Goal: Information Seeking & Learning: Learn about a topic

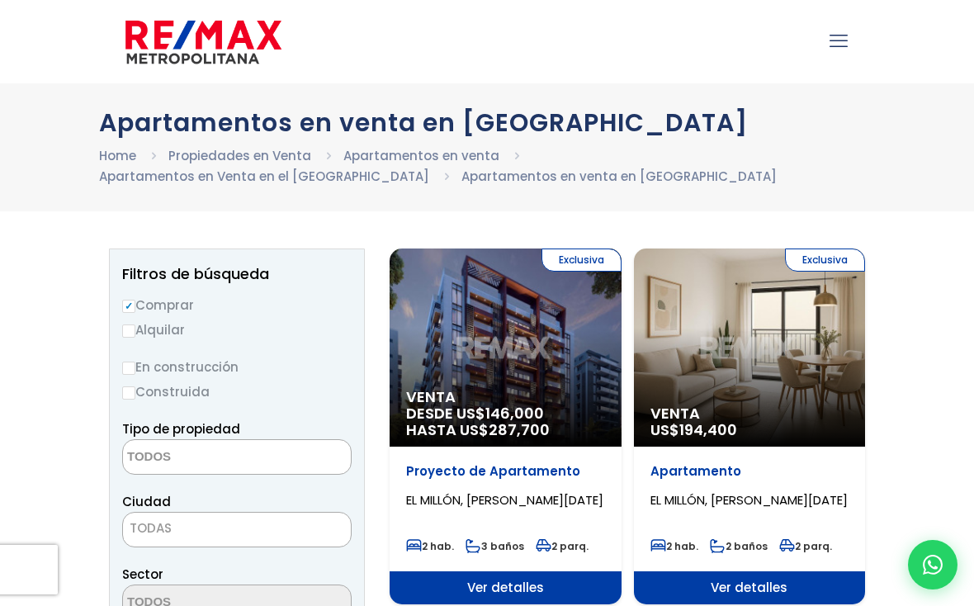
select select
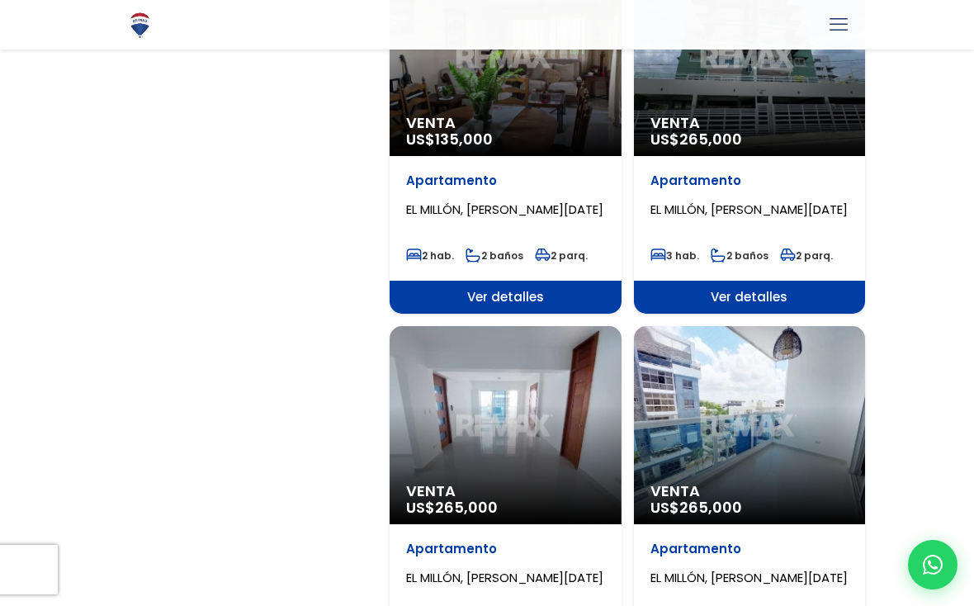
scroll to position [2498, 0]
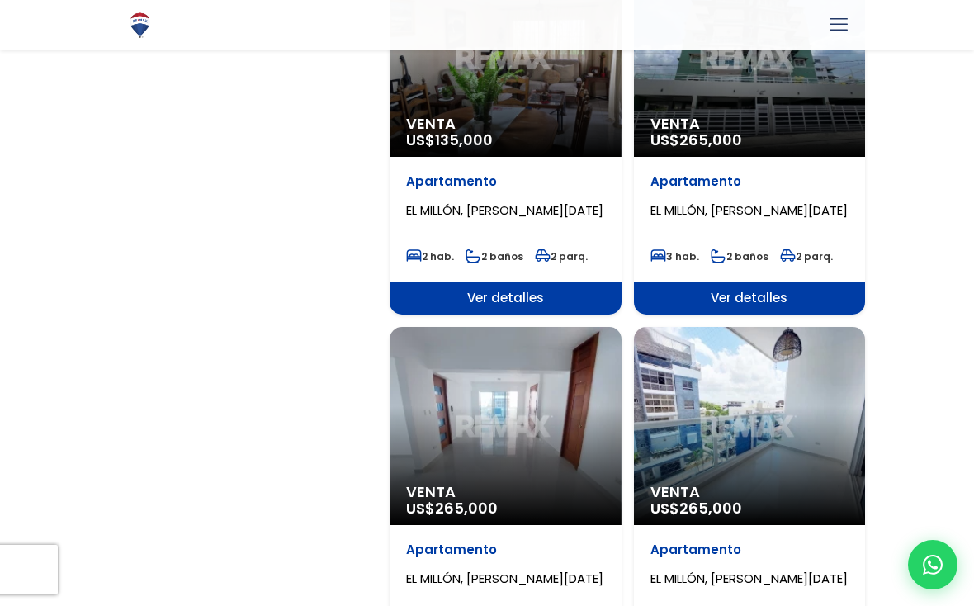
click at [437, 514] on span "US$ 265,000" at bounding box center [452, 508] width 92 height 21
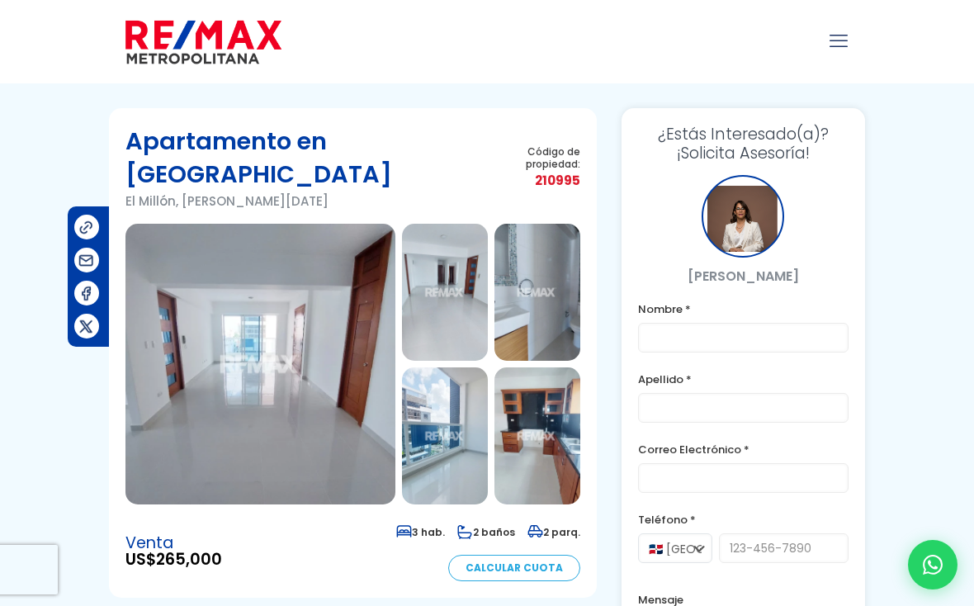
click at [177, 331] on img at bounding box center [260, 364] width 270 height 281
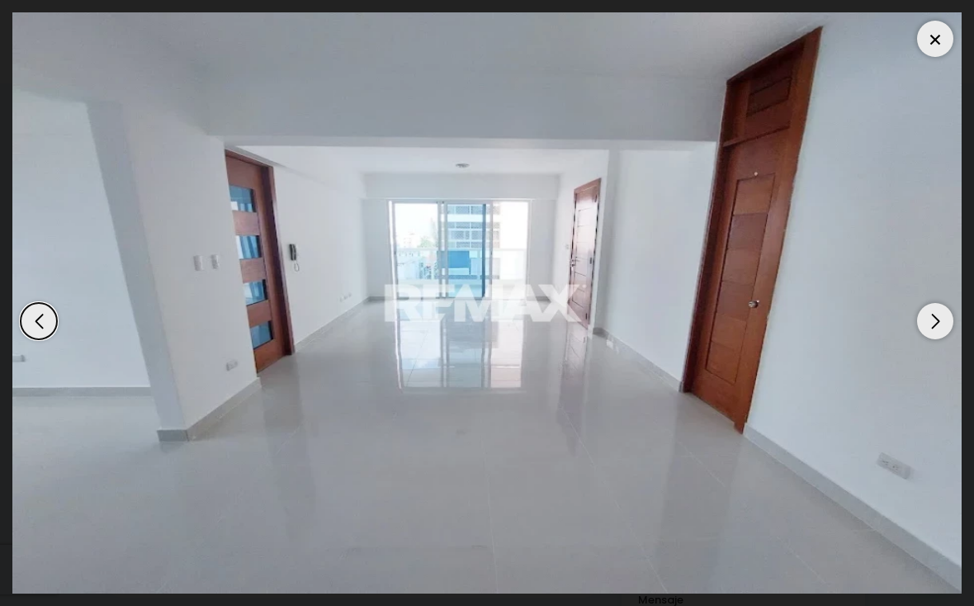
click at [934, 323] on div "Next slide" at bounding box center [935, 321] width 36 height 36
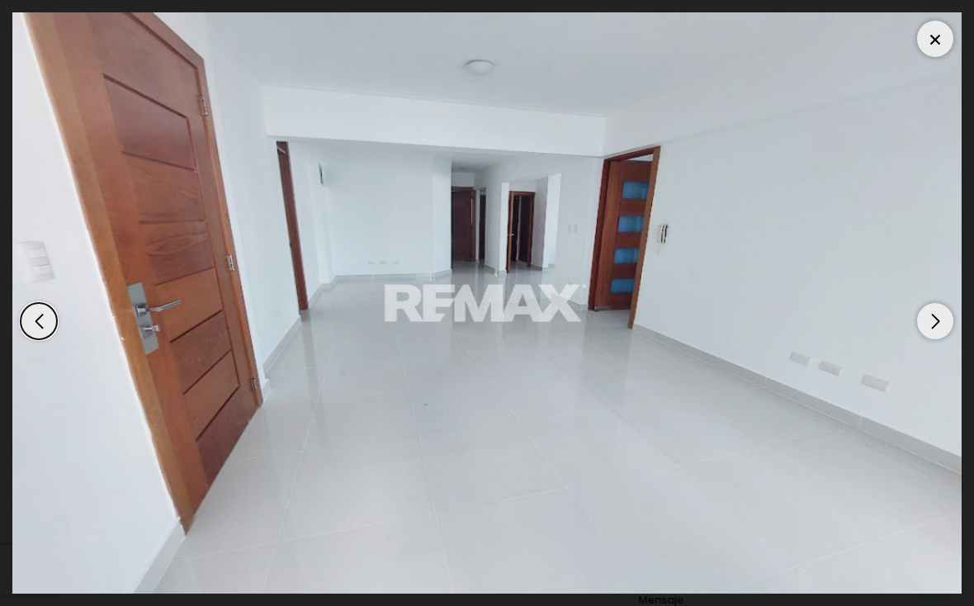
click at [927, 318] on div "Next slide" at bounding box center [935, 321] width 36 height 36
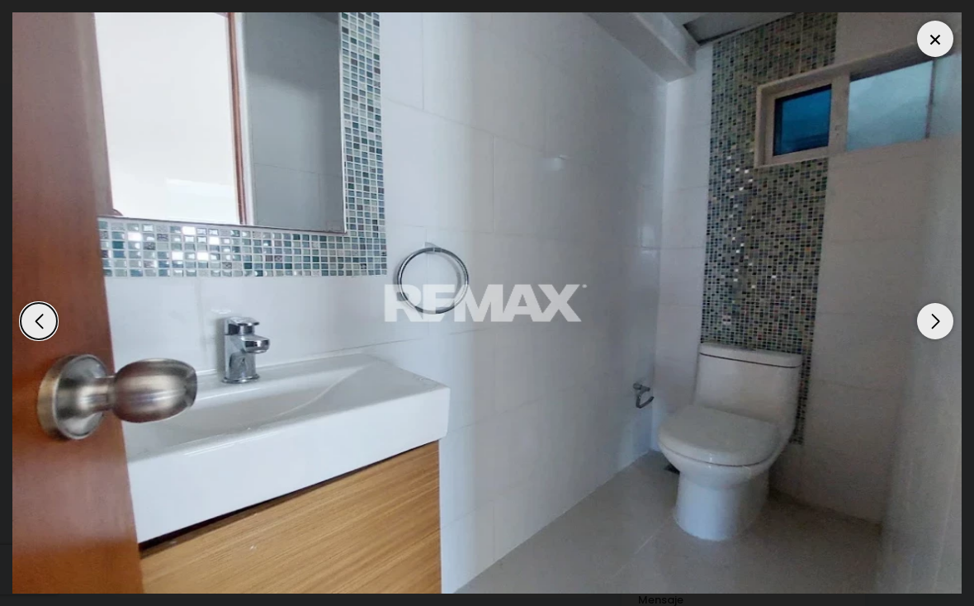
click at [935, 319] on div "Next slide" at bounding box center [935, 321] width 36 height 36
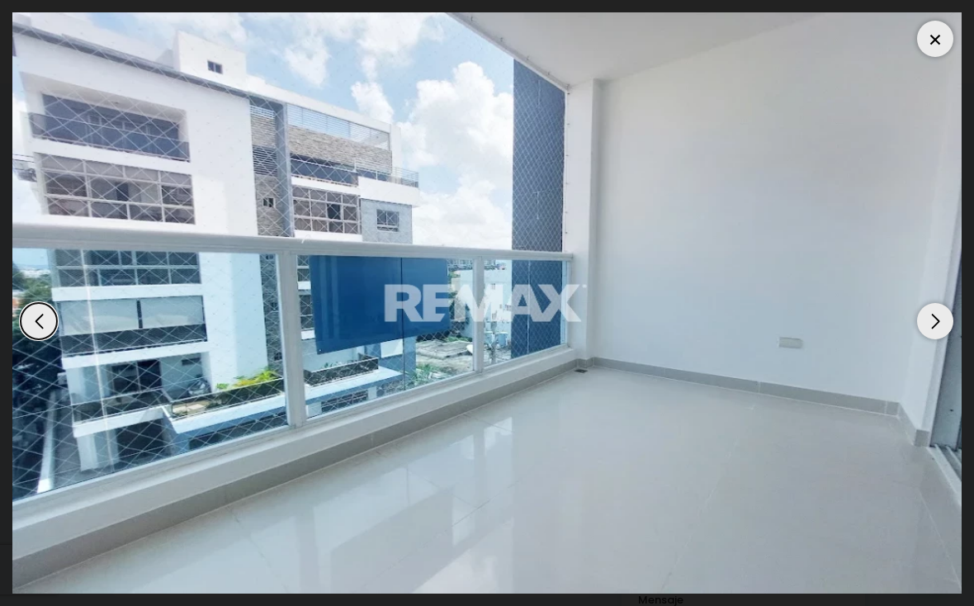
click at [932, 321] on div "Next slide" at bounding box center [935, 321] width 36 height 36
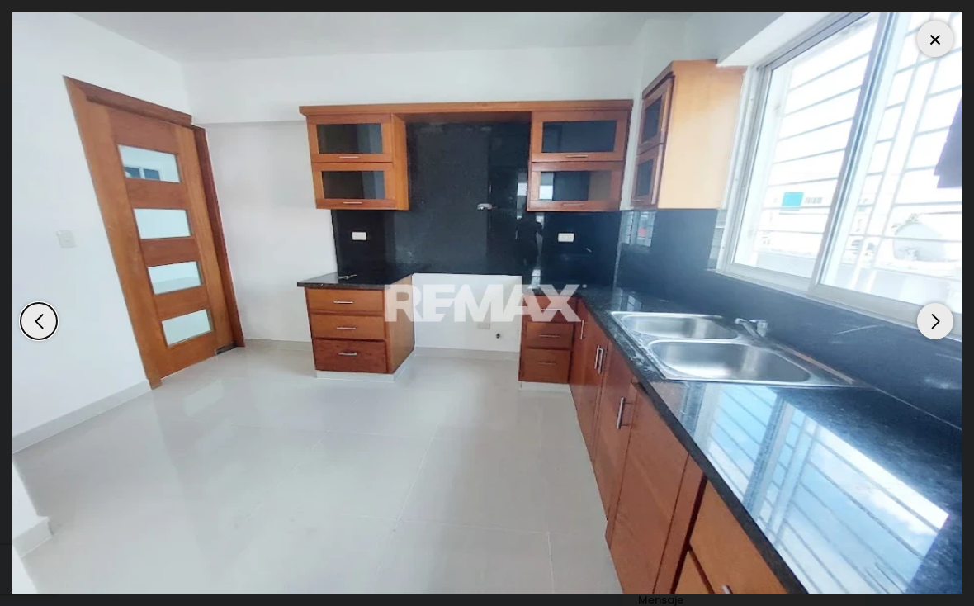
click at [932, 314] on div "Next slide" at bounding box center [935, 321] width 36 height 36
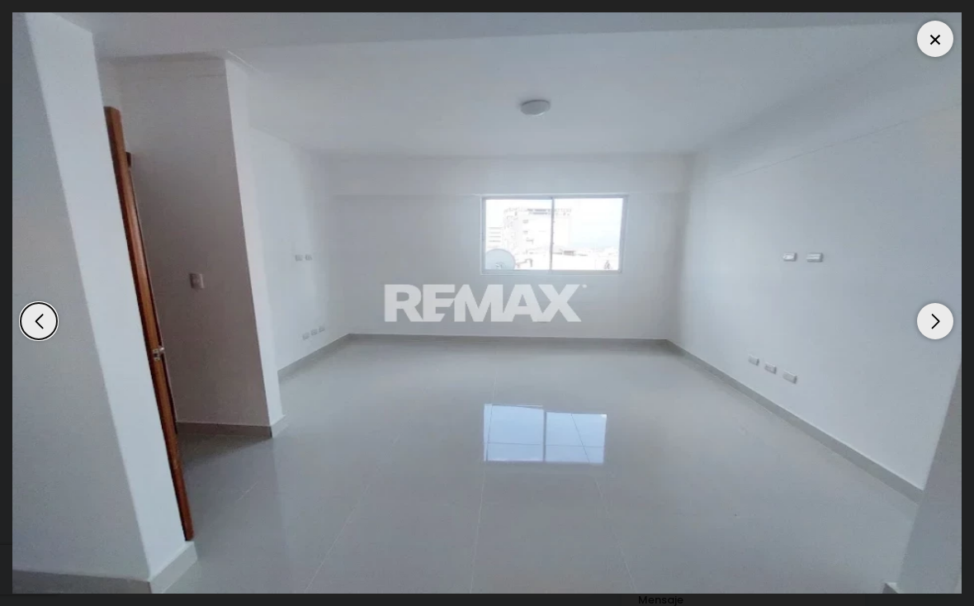
click at [934, 316] on div "Next slide" at bounding box center [935, 321] width 36 height 36
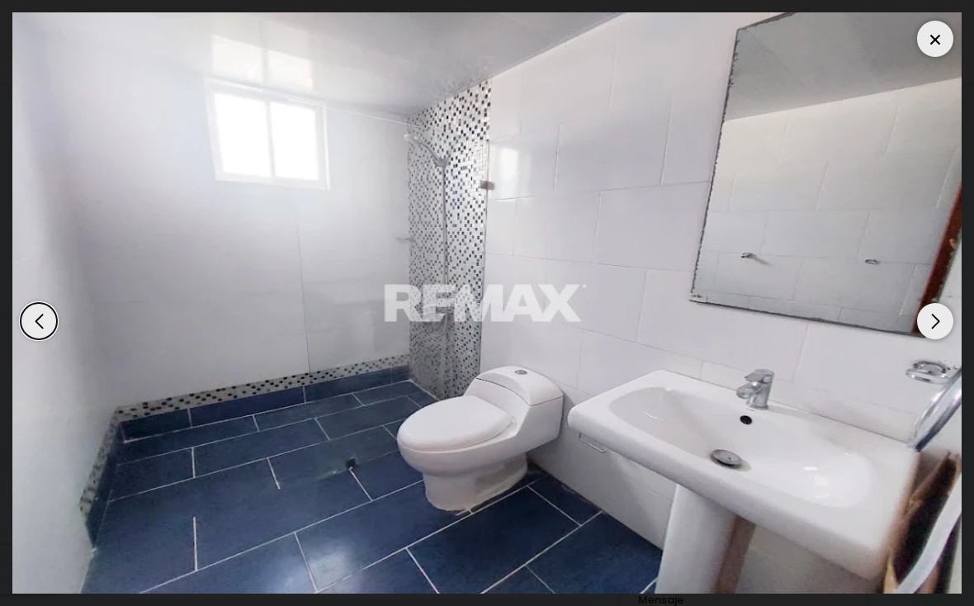
click at [936, 318] on div "Next slide" at bounding box center [935, 321] width 36 height 36
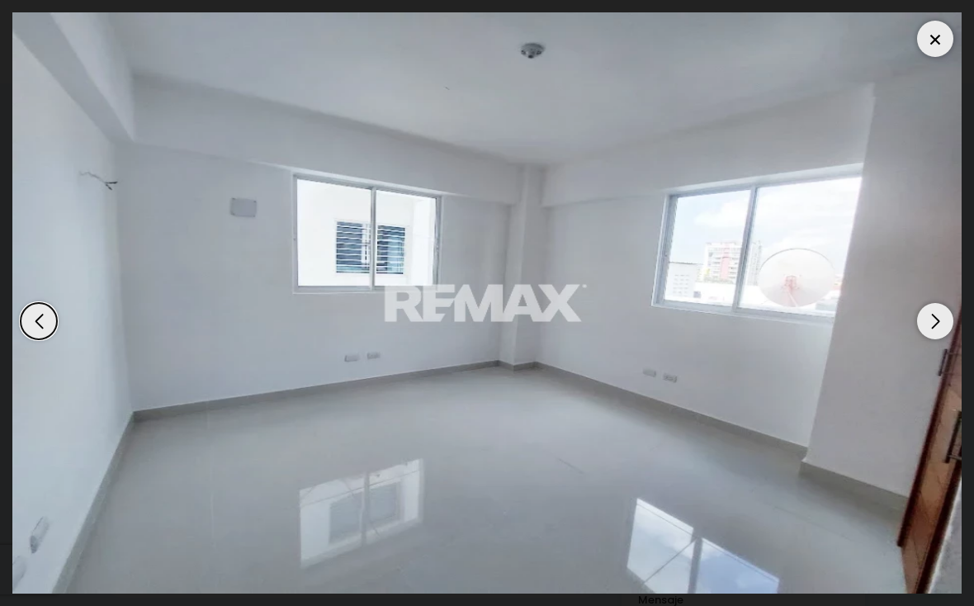
click at [934, 319] on div "Next slide" at bounding box center [935, 321] width 36 height 36
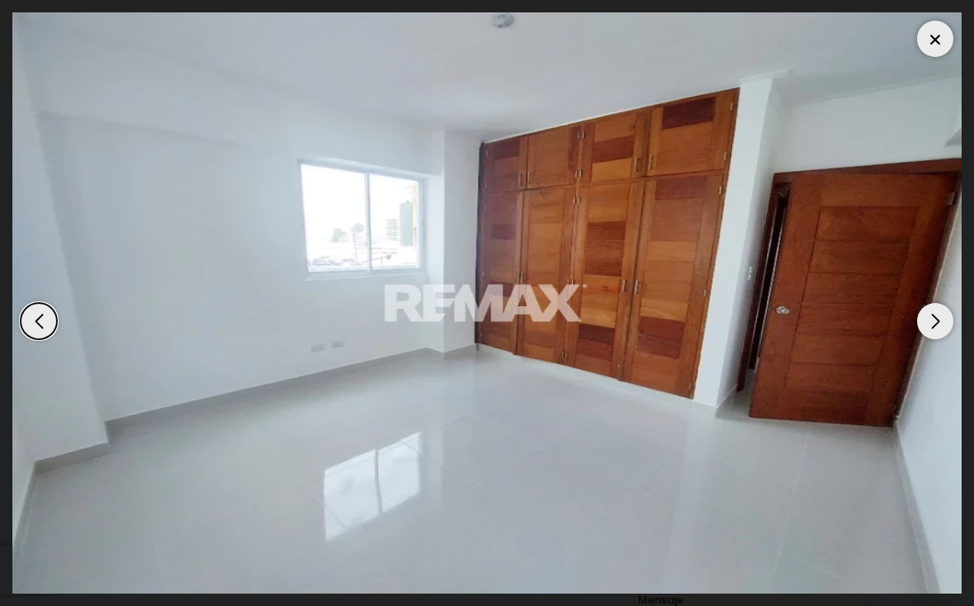
click at [929, 324] on div "Next slide" at bounding box center [935, 321] width 36 height 36
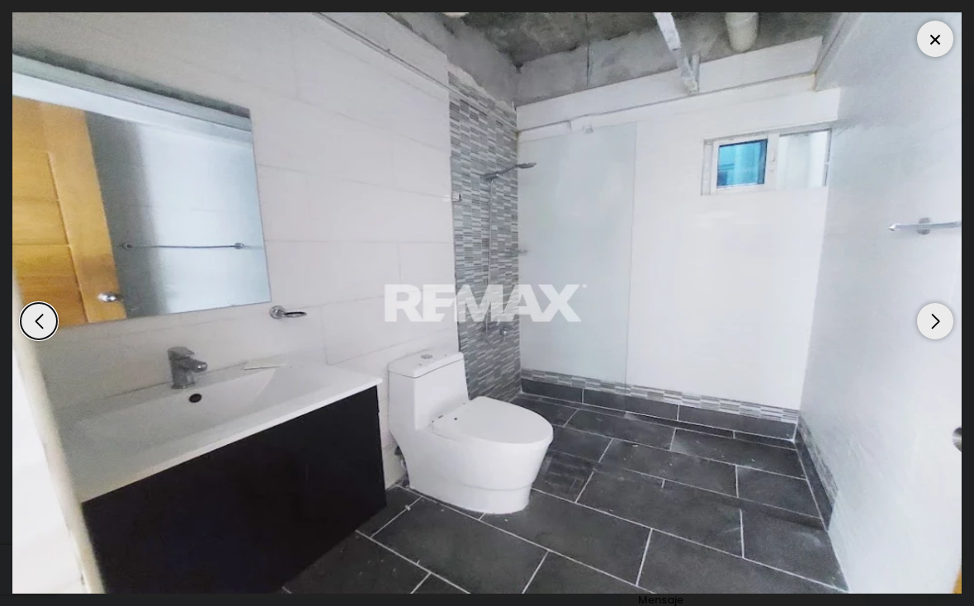
click at [927, 316] on div "Next slide" at bounding box center [935, 321] width 36 height 36
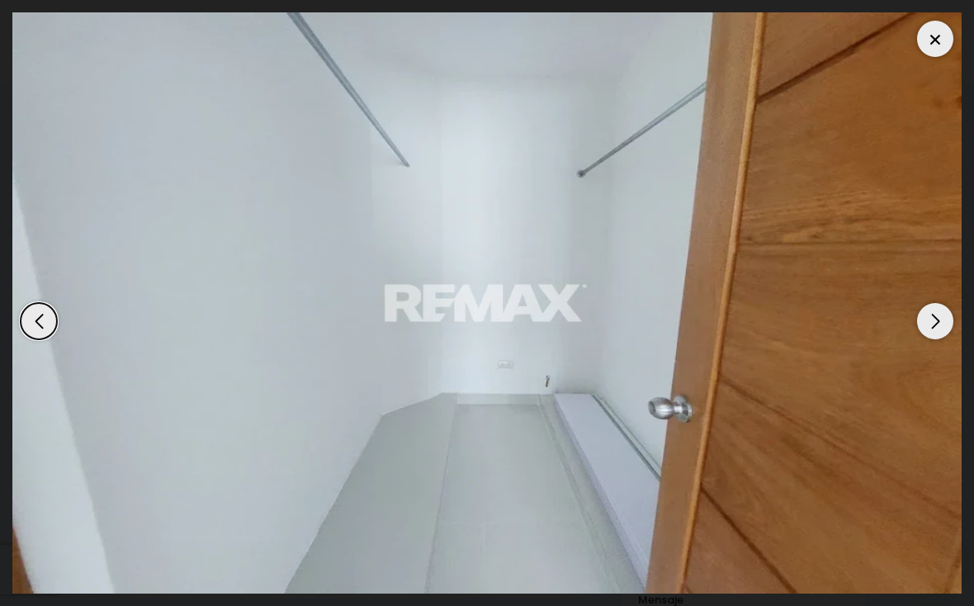
click at [939, 319] on div "Next slide" at bounding box center [935, 321] width 36 height 36
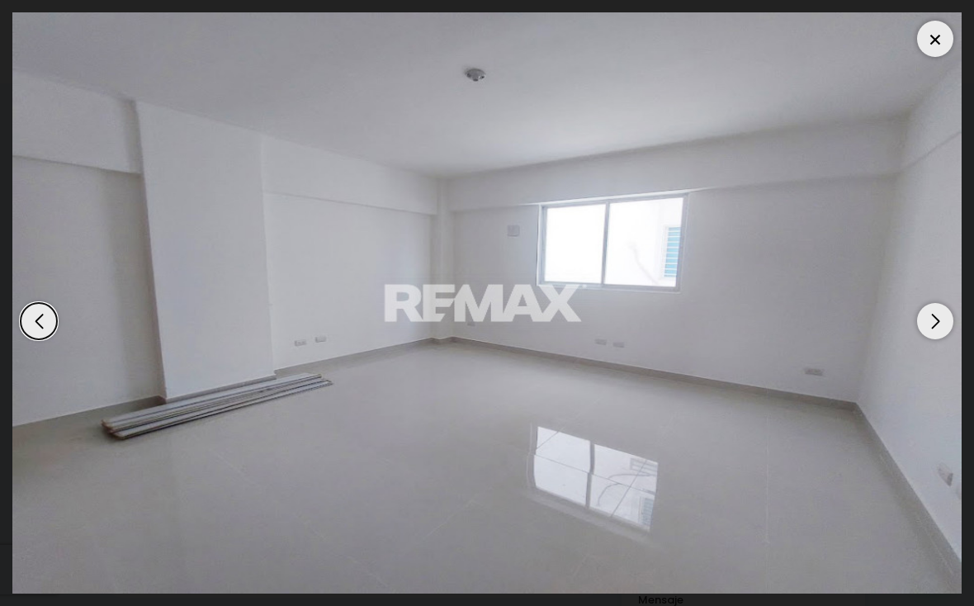
click at [925, 37] on div at bounding box center [935, 39] width 36 height 36
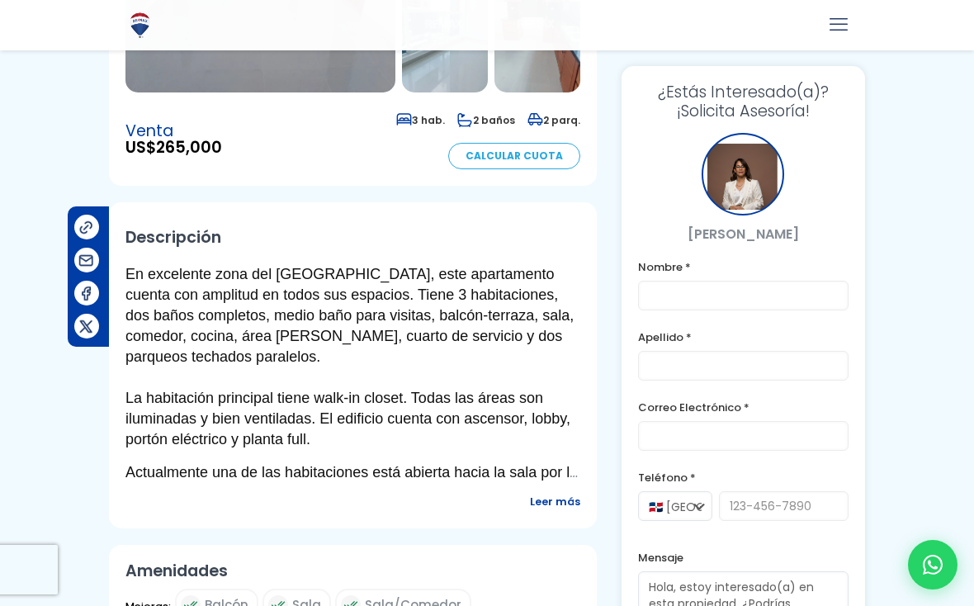
scroll to position [420, 0]
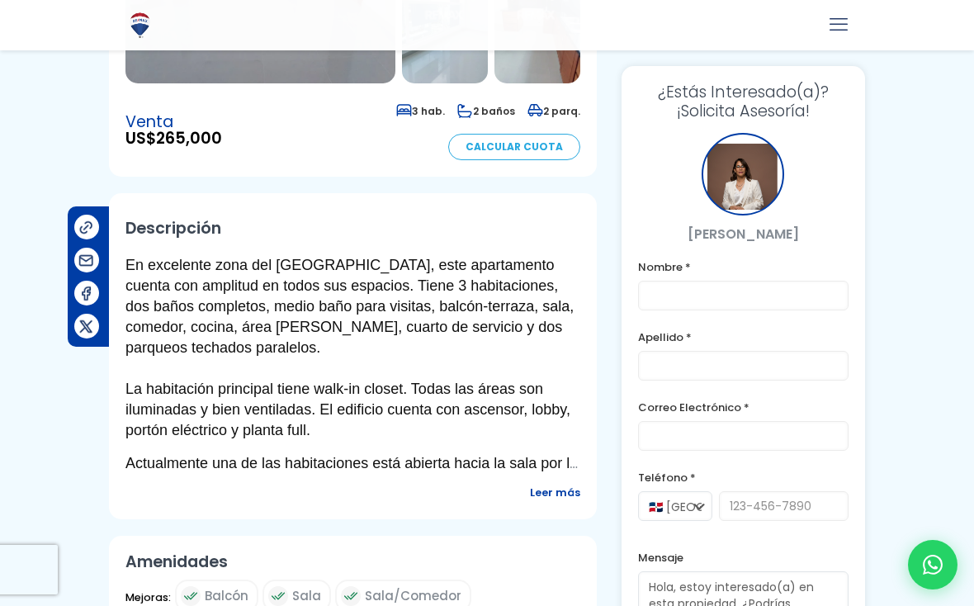
click at [555, 482] on span "Leer más" at bounding box center [555, 492] width 50 height 21
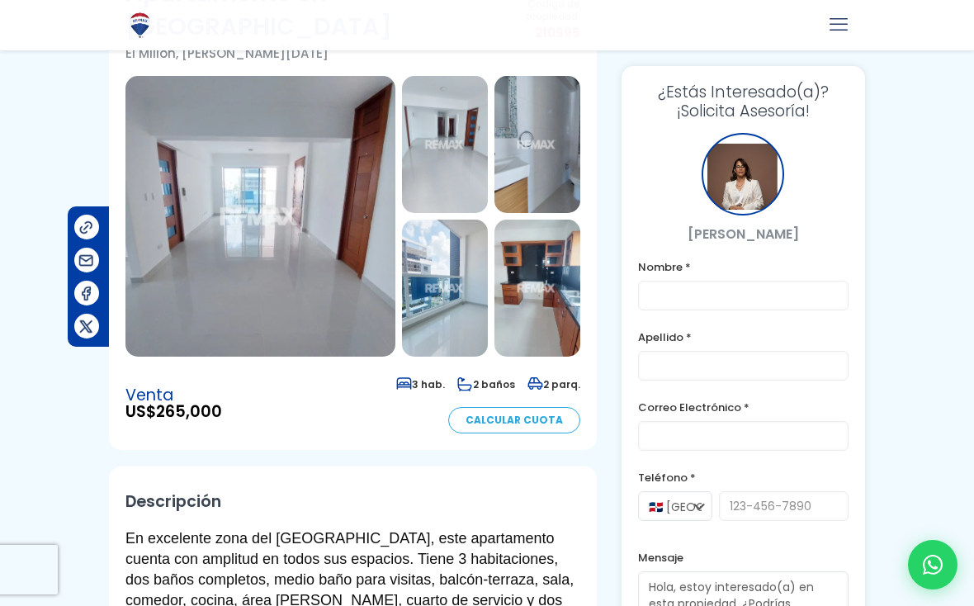
scroll to position [0, 0]
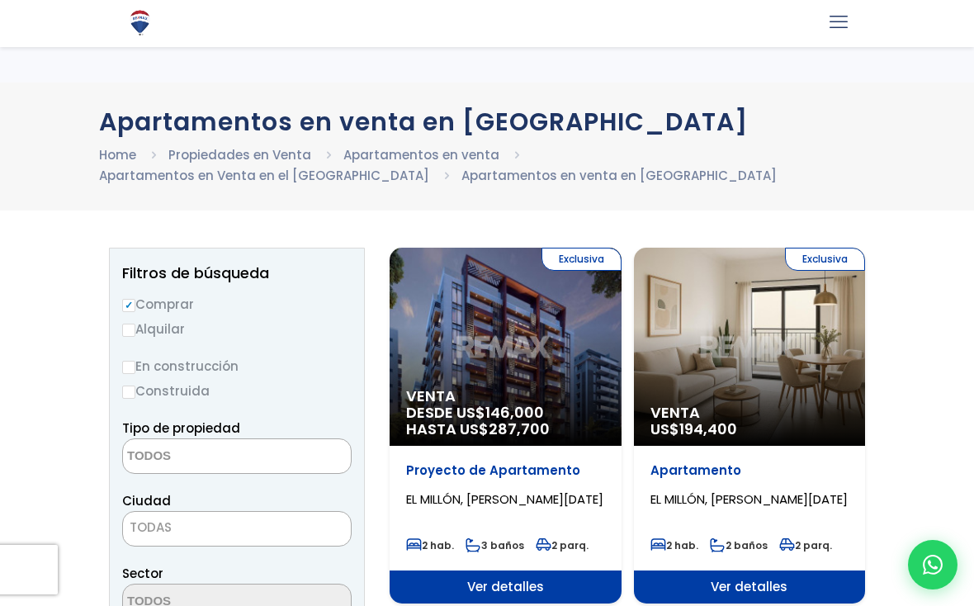
select select
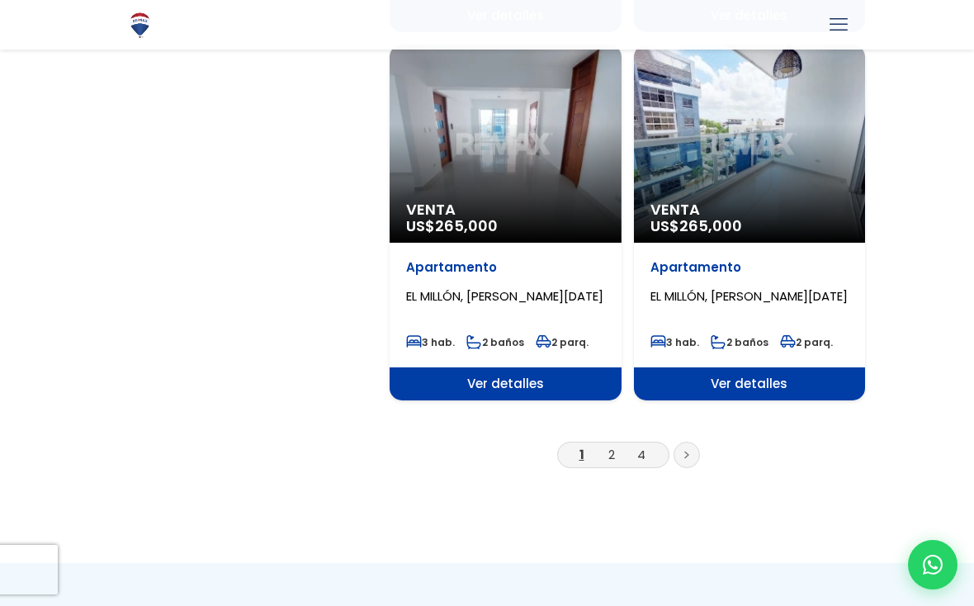
scroll to position [2797, 0]
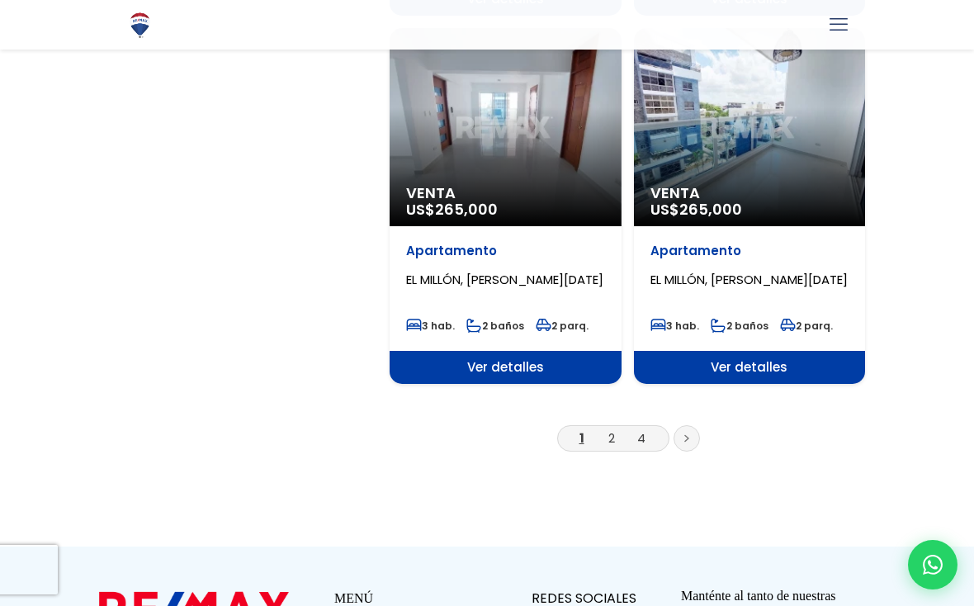
click at [684, 440] on icon at bounding box center [686, 438] width 5 height 8
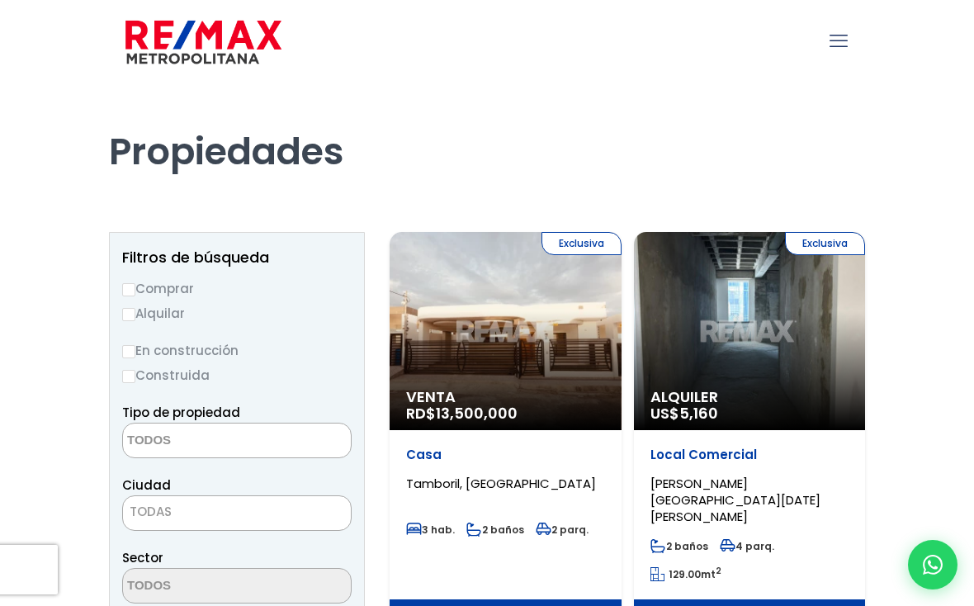
select select
